Goal: Navigation & Orientation: Find specific page/section

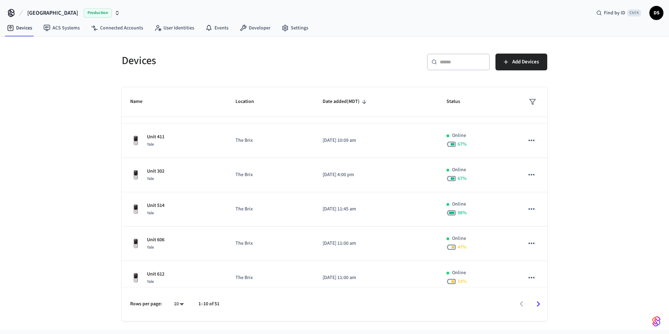
scroll to position [173, 0]
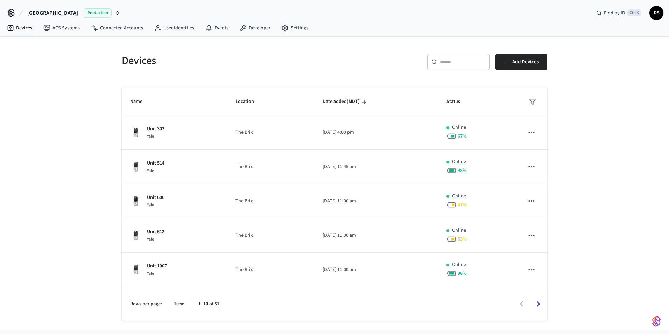
click at [541, 305] on icon "Go to next page" at bounding box center [538, 303] width 11 height 11
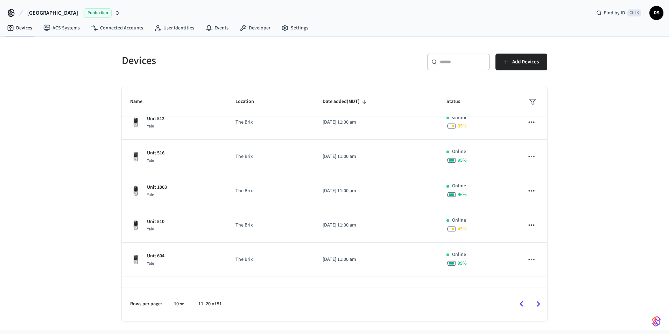
scroll to position [0, 0]
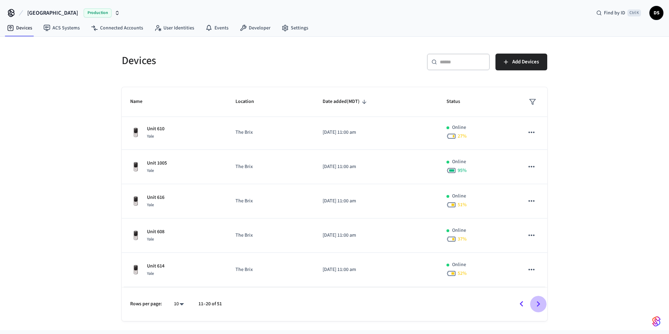
click at [539, 305] on icon "Go to next page" at bounding box center [538, 303] width 11 height 11
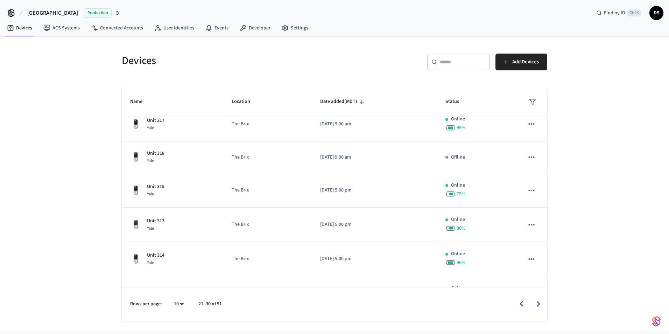
scroll to position [170, 0]
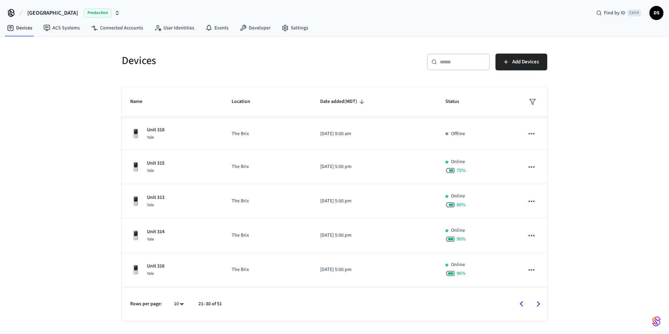
click at [540, 304] on icon "Go to next page" at bounding box center [538, 303] width 11 height 11
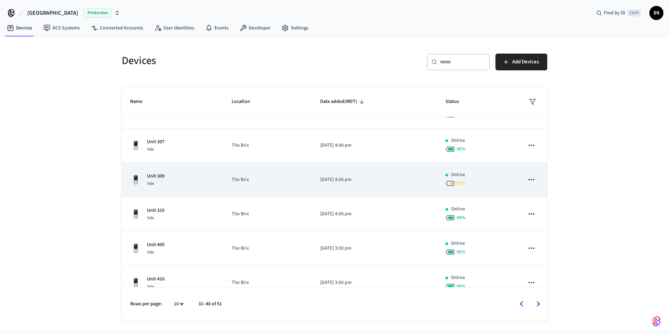
scroll to position [173, 0]
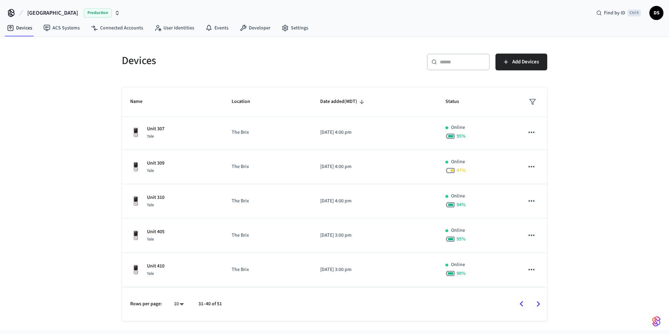
click at [540, 306] on icon "Go to next page" at bounding box center [538, 303] width 11 height 11
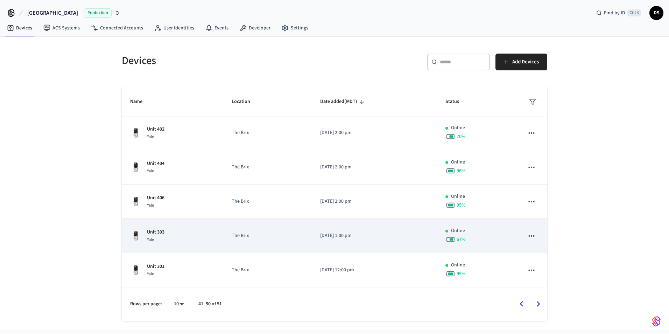
scroll to position [170, 0]
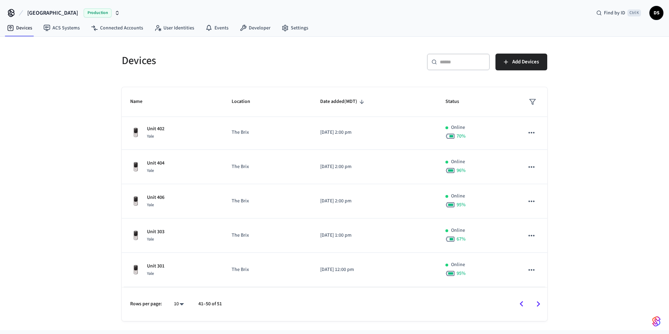
click at [536, 306] on icon "Go to next page" at bounding box center [538, 303] width 11 height 11
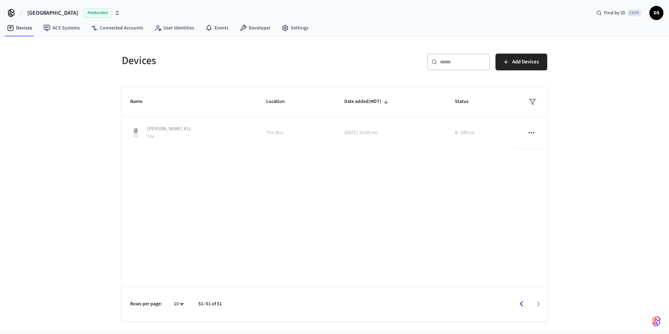
click at [520, 303] on icon "Go to previous page" at bounding box center [521, 303] width 11 height 11
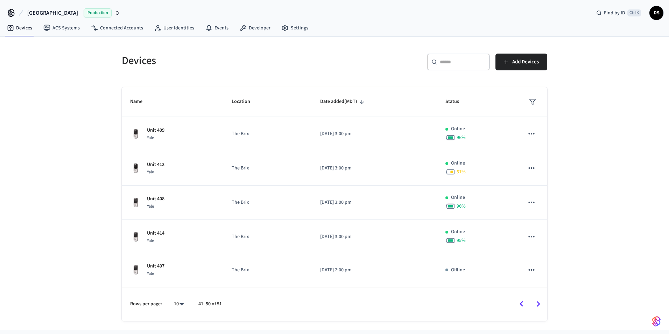
click at [521, 303] on icon "Go to previous page" at bounding box center [521, 303] width 11 height 11
click at [521, 303] on icon "Go to previous page" at bounding box center [521, 304] width 3 height 6
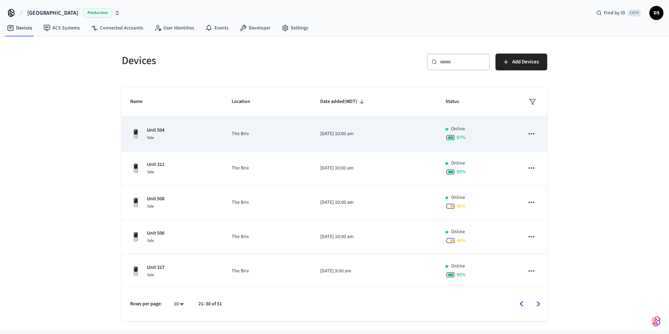
click at [529, 134] on icon "sticky table" at bounding box center [531, 133] width 9 height 9
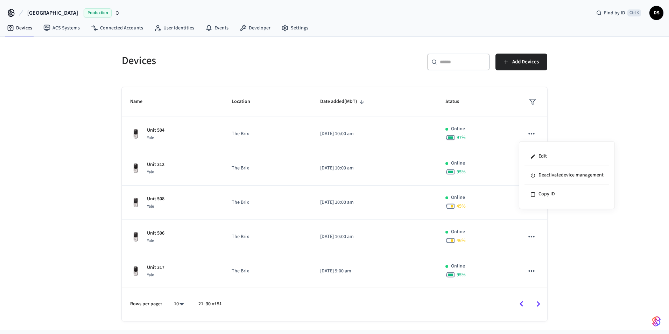
click at [603, 119] on div at bounding box center [334, 167] width 669 height 334
click at [525, 307] on icon "Go to previous page" at bounding box center [521, 303] width 11 height 11
click at [525, 307] on div at bounding box center [386, 304] width 320 height 16
